Goal: Transaction & Acquisition: Book appointment/travel/reservation

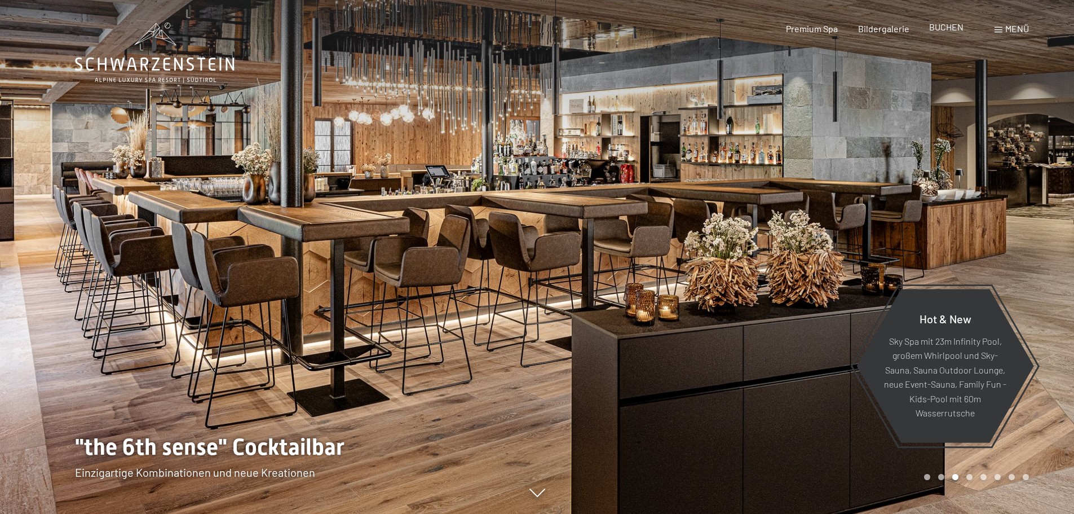
click at [945, 26] on span "BUCHEN" at bounding box center [946, 26] width 34 height 11
click at [932, 25] on span "BUCHEN" at bounding box center [946, 26] width 34 height 11
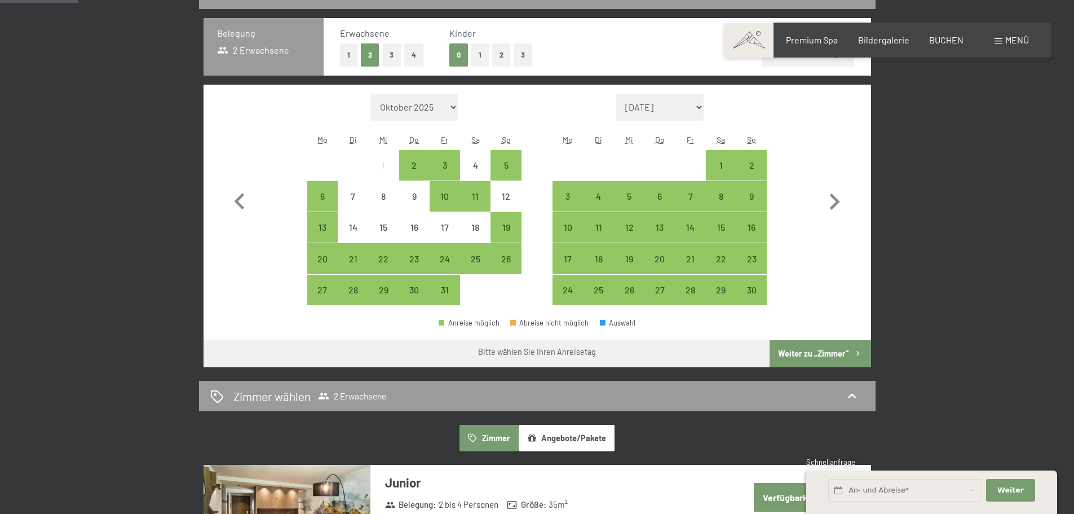
scroll to position [225, 0]
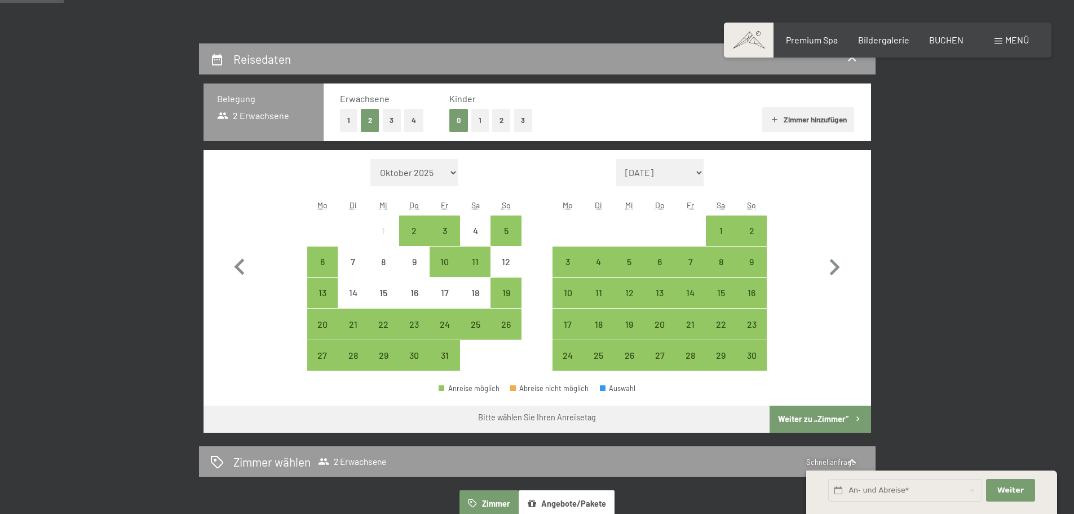
click at [419, 170] on select "Oktober 2025 November 2025 Dezember 2025 Januar 2026 Februar 2026 März 2026 Apr…" at bounding box center [414, 172] width 88 height 27
select select "2026-04-01"
select select "2026-05-01"
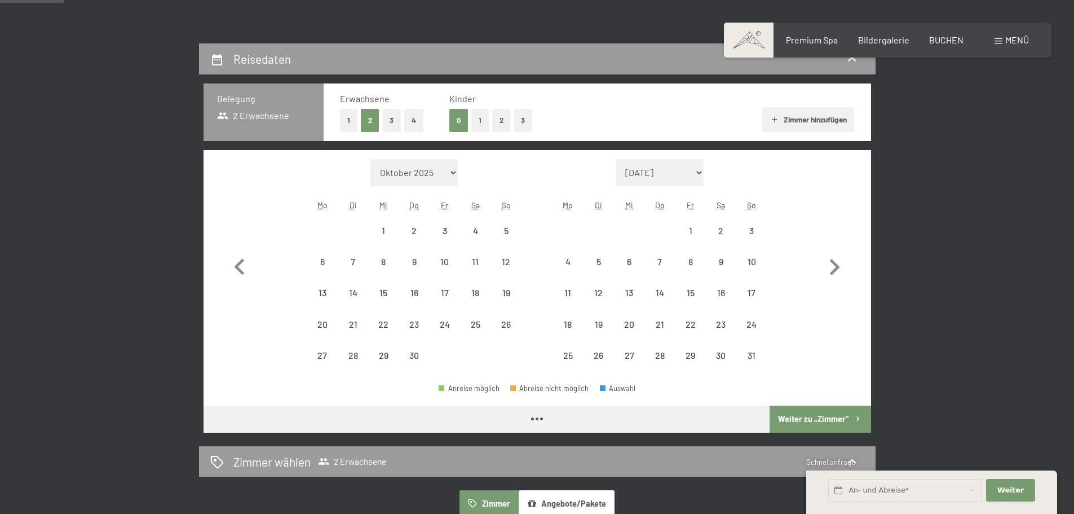
select select "2026-04-01"
select select "2026-05-01"
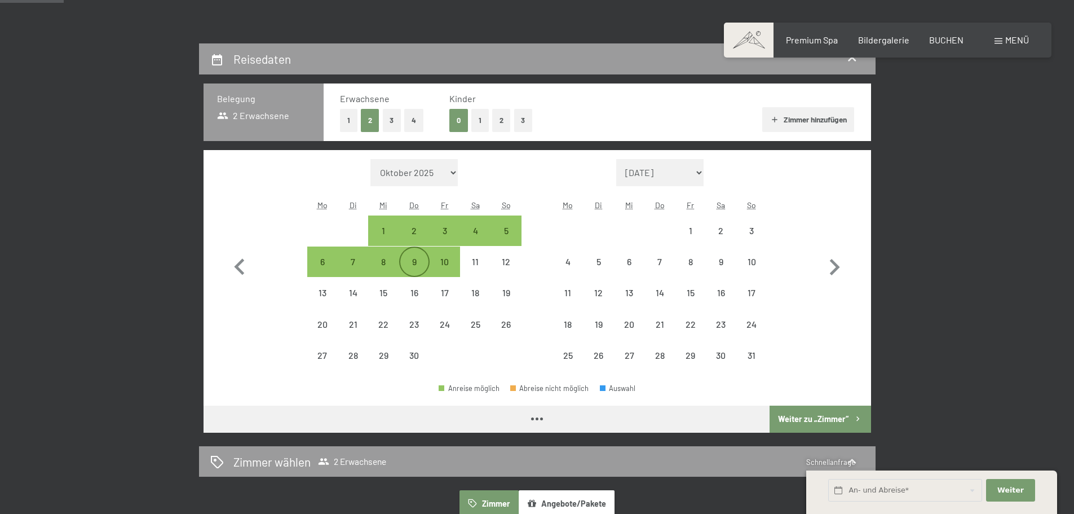
select select "2026-04-01"
select select "2026-05-01"
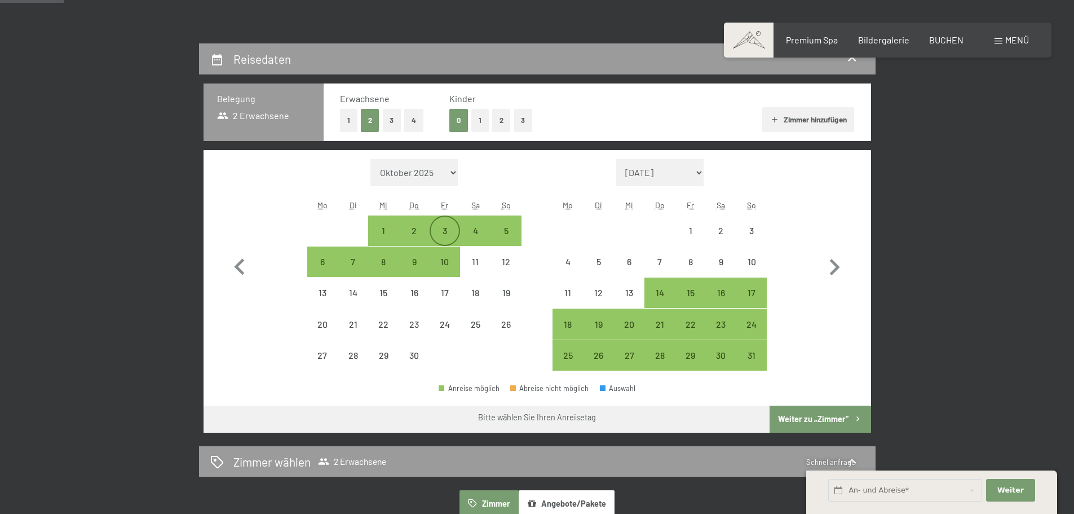
click at [446, 229] on div "3" at bounding box center [445, 240] width 28 height 28
select select "2026-04-01"
select select "2026-05-01"
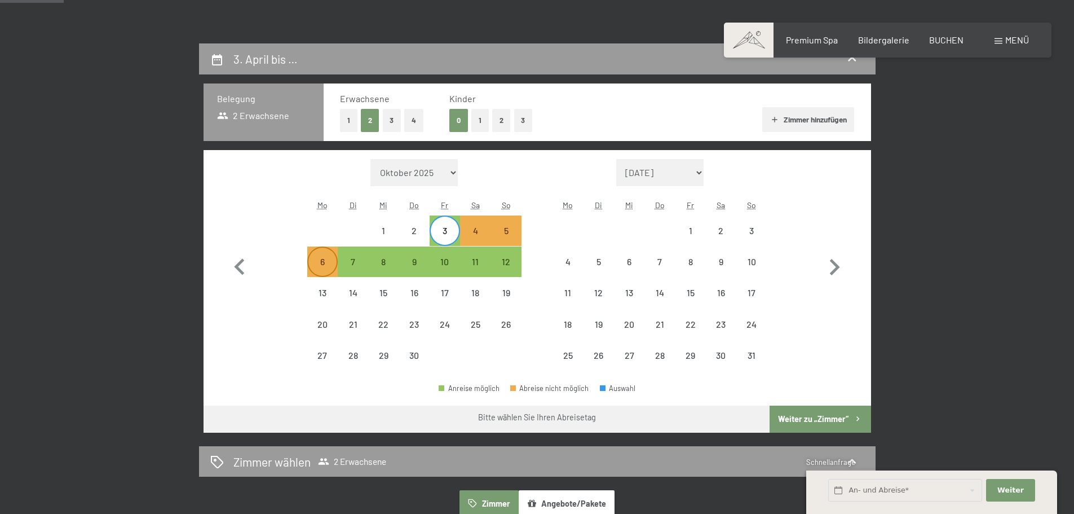
click at [319, 263] on div "6" at bounding box center [322, 271] width 28 height 28
select select "2026-04-01"
select select "2026-05-01"
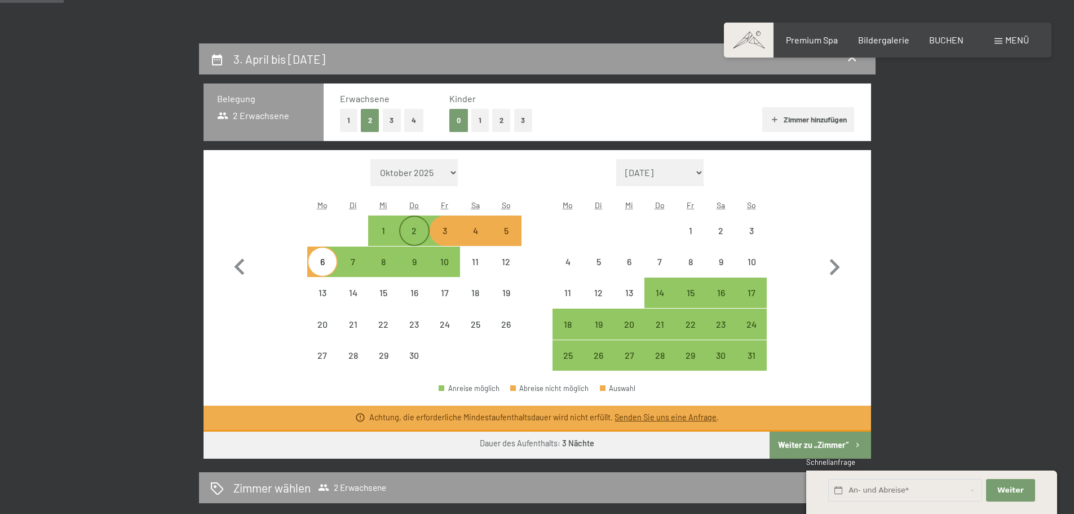
click at [412, 227] on div "2" at bounding box center [414, 240] width 28 height 28
select select "2026-04-01"
select select "2026-05-01"
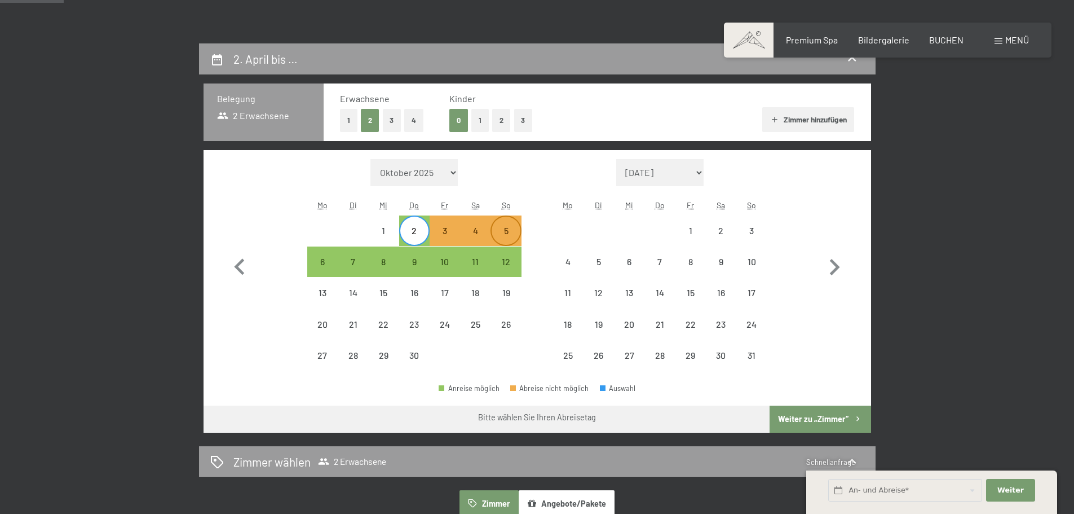
click at [500, 232] on div "5" at bounding box center [506, 240] width 28 height 28
select select "2026-04-01"
select select "2026-05-01"
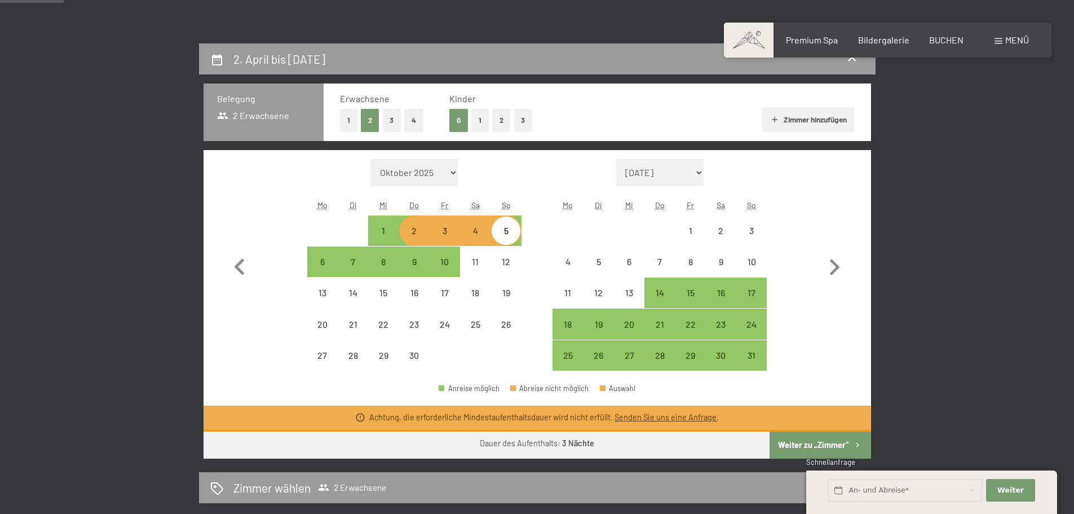
click at [396, 182] on select "Oktober 2025 November 2025 Dezember 2025 Januar 2026 Februar 2026 März 2026 Apr…" at bounding box center [414, 172] width 88 height 27
select select "2026-03-01"
select select "2026-04-01"
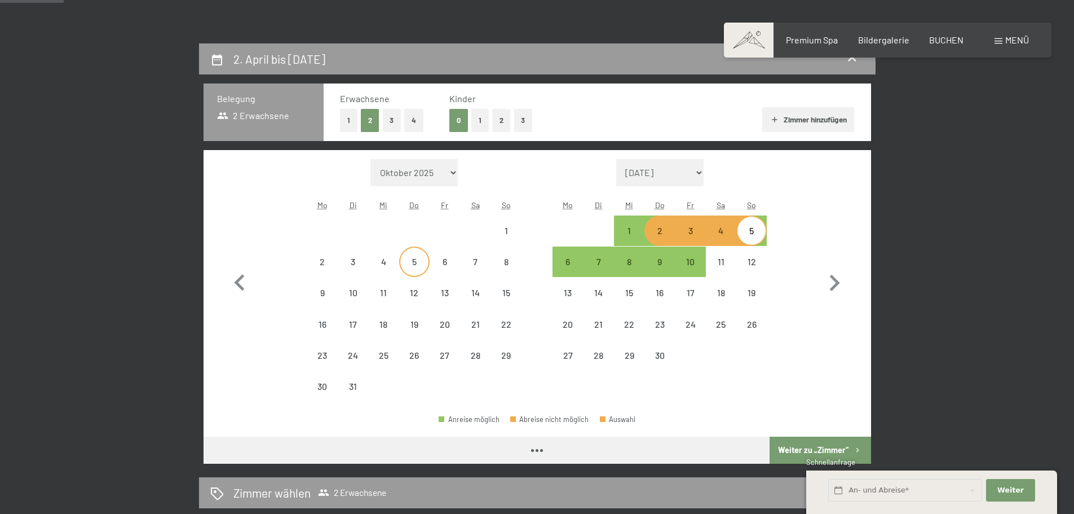
select select "2026-03-01"
select select "2026-04-01"
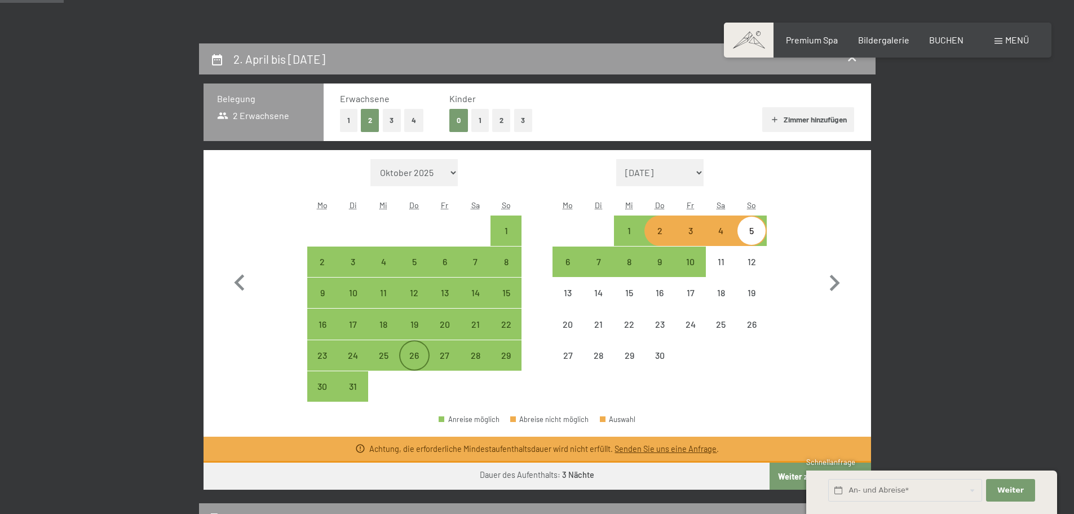
click at [414, 351] on div "26" at bounding box center [414, 365] width 28 height 28
select select "2026-03-01"
select select "2026-04-01"
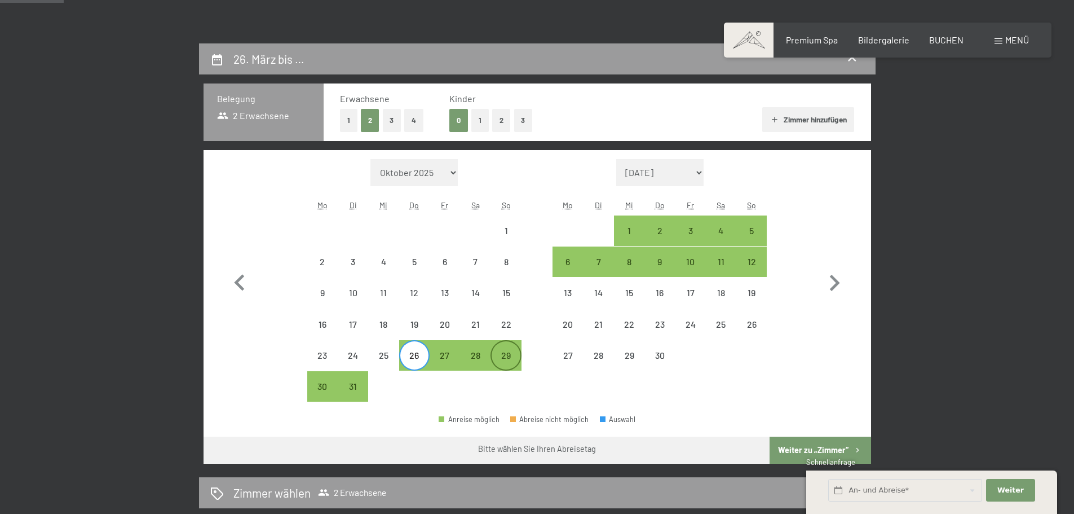
click at [503, 359] on div "29" at bounding box center [506, 365] width 28 height 28
select select "2026-03-01"
select select "2026-04-01"
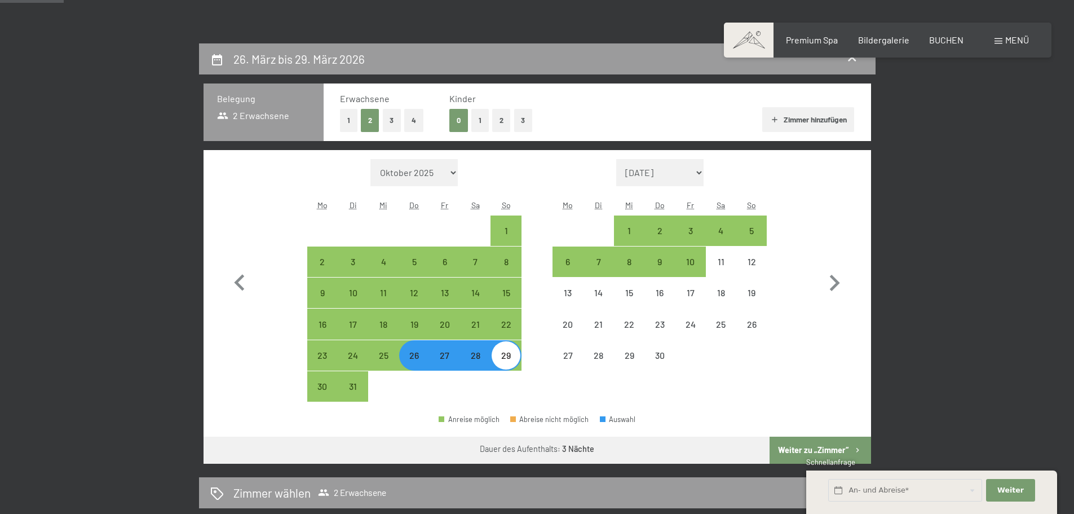
click at [838, 448] on button "Weiter zu „Zimmer“" at bounding box center [820, 449] width 101 height 27
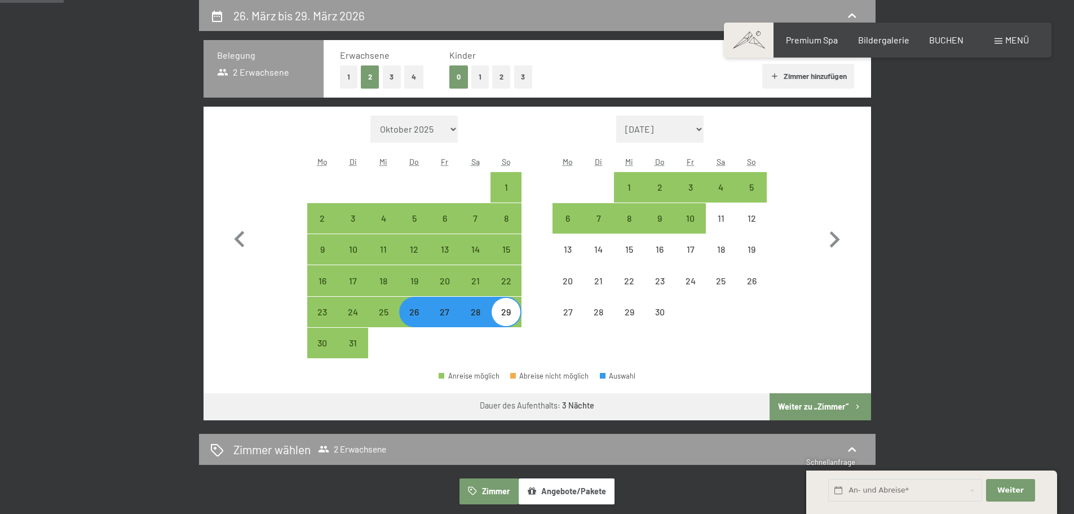
select select "2026-03-01"
select select "2026-04-01"
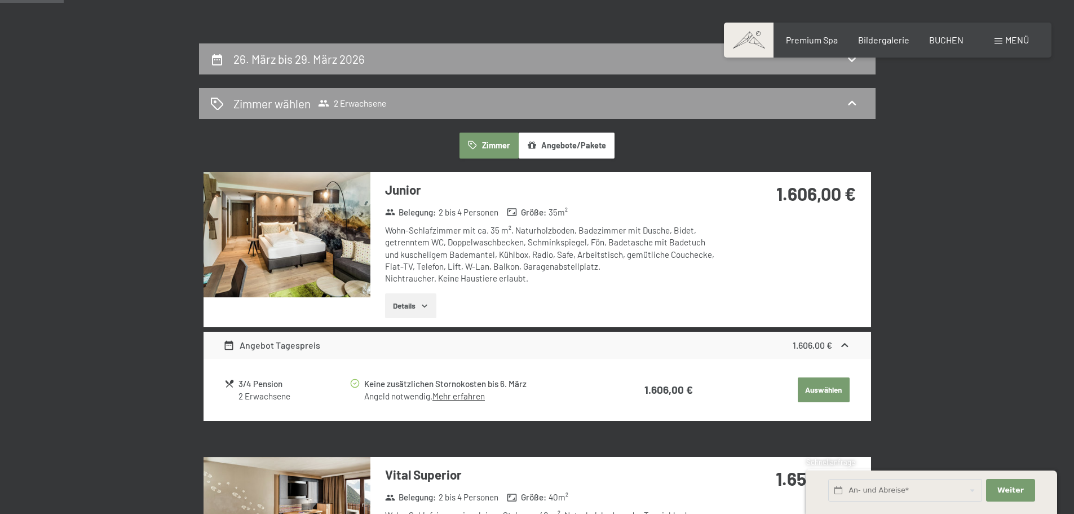
scroll to position [0, 0]
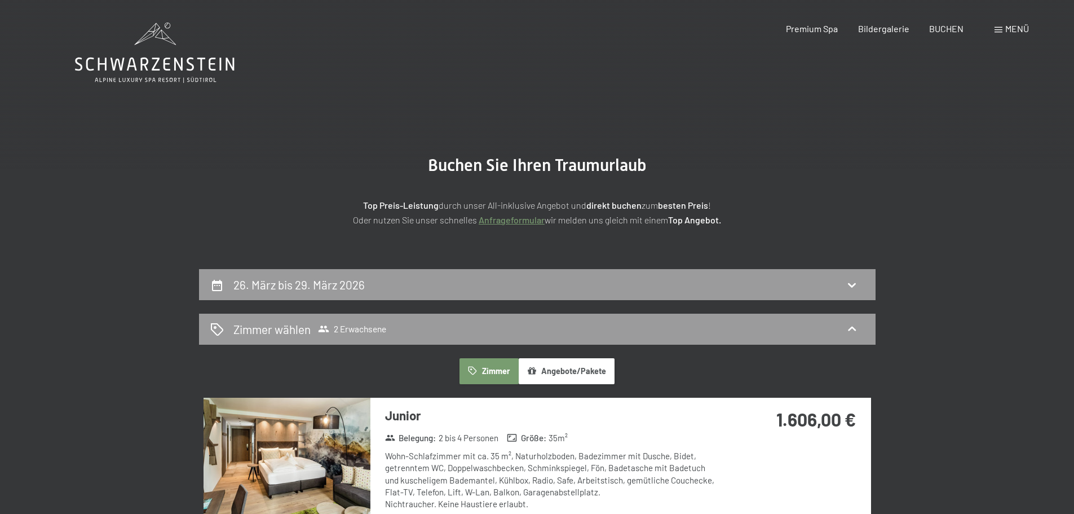
click at [179, 68] on icon at bounding box center [155, 53] width 160 height 60
